Goal: Information Seeking & Learning: Learn about a topic

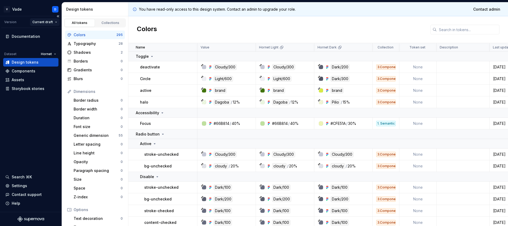
click at [42, 22] on html "V Vade D Version Current draft Documentation Dataset Hornet Design tokens Compo…" at bounding box center [254, 113] width 508 height 226
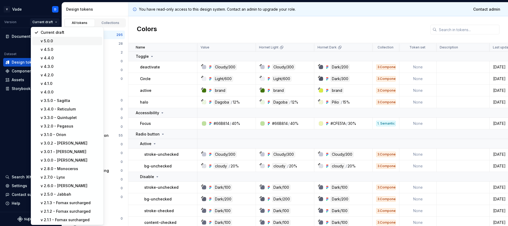
click at [43, 38] on div "v 5.0.0" at bounding box center [71, 40] width 60 height 5
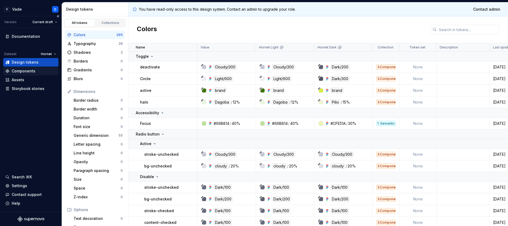
click at [29, 72] on div "Components" at bounding box center [24, 70] width 24 height 5
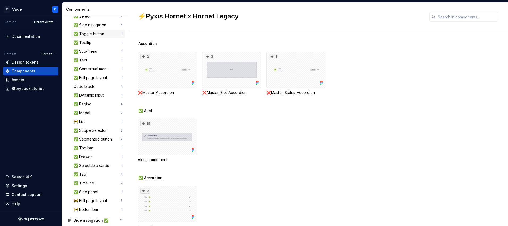
scroll to position [238, 0]
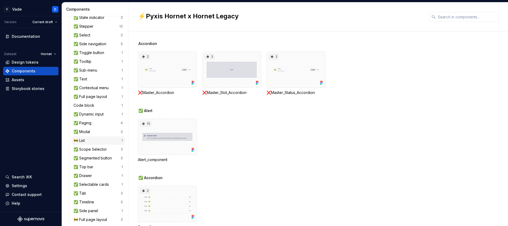
click at [85, 141] on div "🚧 List" at bounding box center [80, 140] width 13 height 5
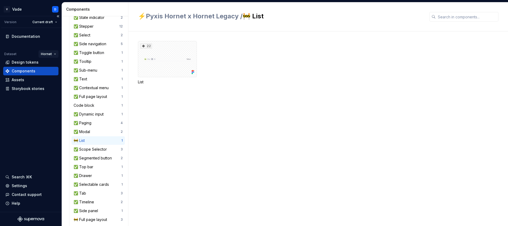
click at [51, 55] on html "V Vade D Version Current draft Documentation Dataset Hornet Design tokens Compo…" at bounding box center [254, 113] width 508 height 226
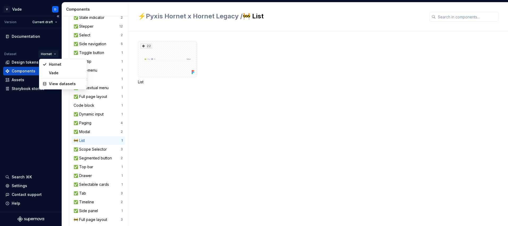
click at [51, 54] on html "V Vade D Version Current draft Documentation Dataset Hornet Design tokens Compo…" at bounding box center [254, 113] width 508 height 226
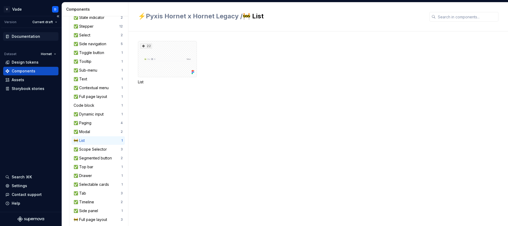
click at [20, 35] on div "Documentation" at bounding box center [26, 36] width 28 height 5
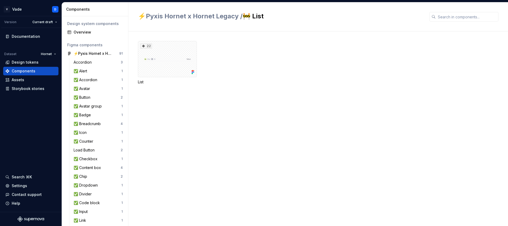
scroll to position [269, 0]
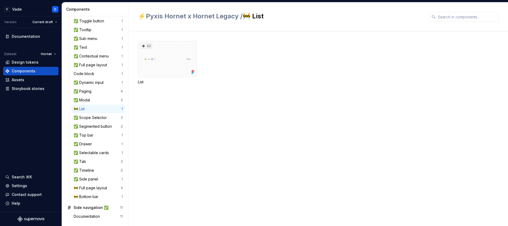
click at [85, 108] on div "🚧 List" at bounding box center [80, 108] width 13 height 5
click at [159, 68] on div "22" at bounding box center [167, 59] width 59 height 36
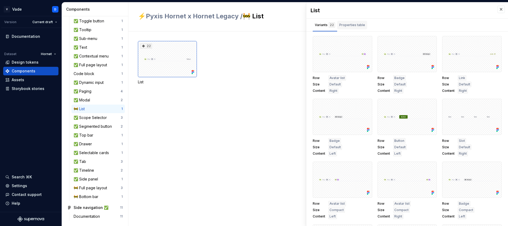
click at [349, 25] on div "Properties table" at bounding box center [353, 24] width 26 height 5
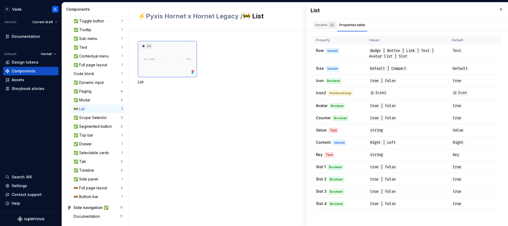
click at [321, 24] on div "Variants 22" at bounding box center [325, 24] width 20 height 5
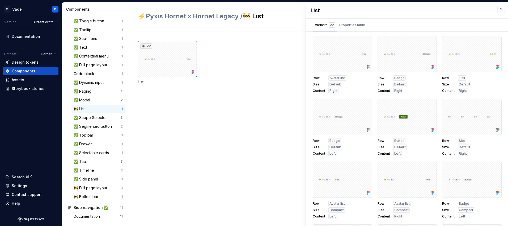
click at [239, 71] on div "22 List" at bounding box center [323, 63] width 370 height 44
click at [499, 8] on button "button" at bounding box center [501, 9] width 7 height 7
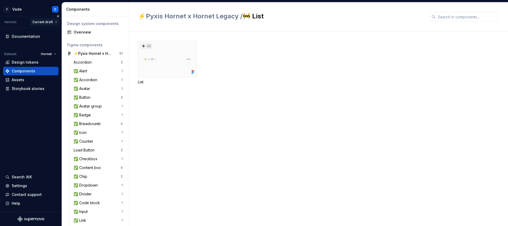
click at [44, 20] on html "V Vade D Version Current draft Documentation Dataset Hornet Design tokens Compo…" at bounding box center [254, 113] width 508 height 226
click at [45, 23] on html "V Vade D Version Current draft Documentation Dataset Hornet Design tokens Compo…" at bounding box center [254, 113] width 508 height 226
click at [23, 10] on html "V Vade D Version Current draft Documentation Dataset Hornet Design tokens Compo…" at bounding box center [254, 113] width 508 height 226
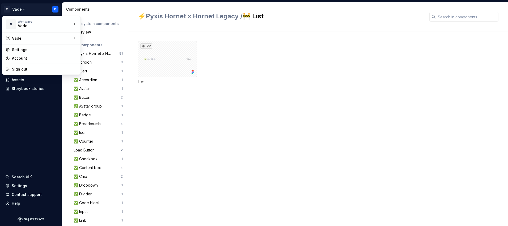
click at [36, 9] on html "V Vade D Version Current draft Documentation Dataset Hornet Design tokens Compo…" at bounding box center [254, 113] width 508 height 226
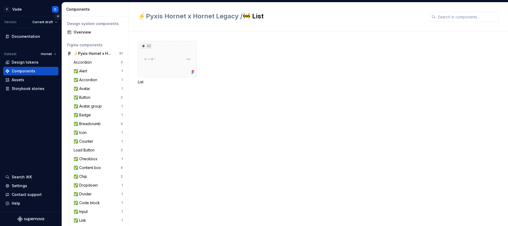
click at [59, 16] on button "Collapse sidebar" at bounding box center [57, 15] width 7 height 7
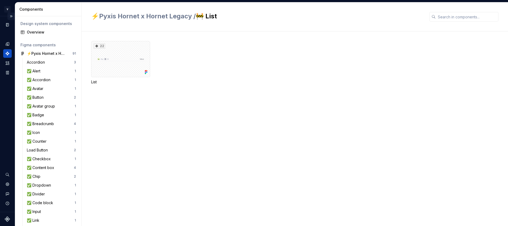
click at [12, 17] on button "Expand sidebar" at bounding box center [10, 15] width 7 height 7
